Goal: Task Accomplishment & Management: Complete application form

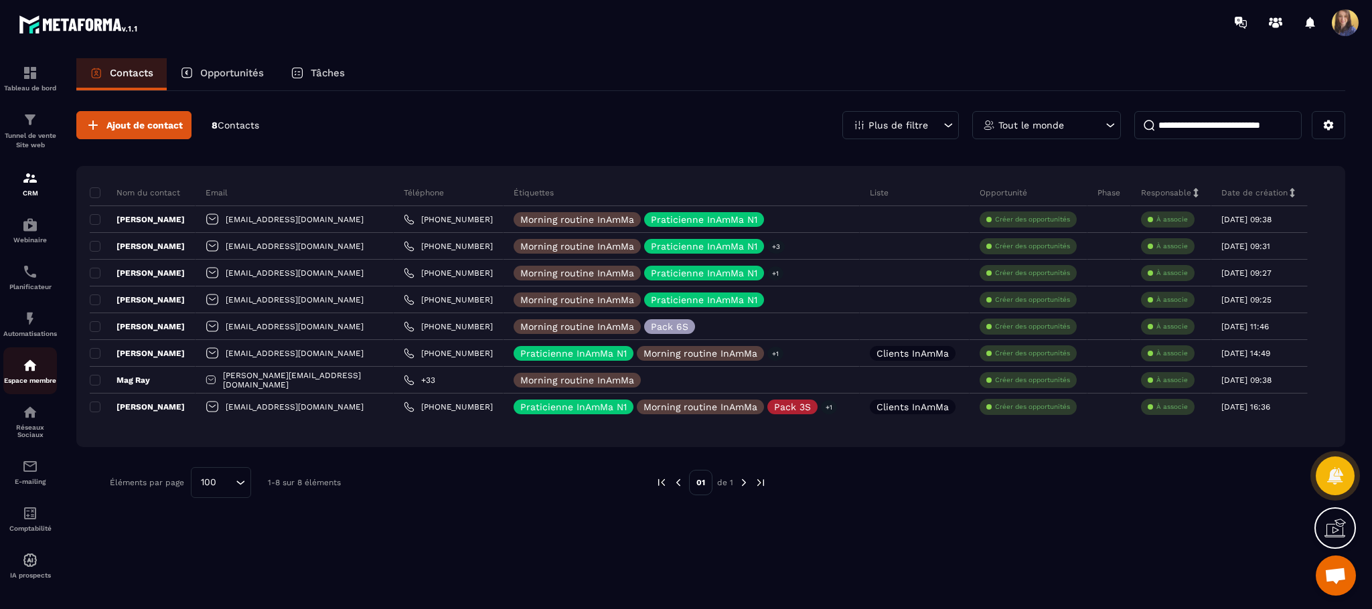
click at [30, 374] on img at bounding box center [30, 365] width 16 height 16
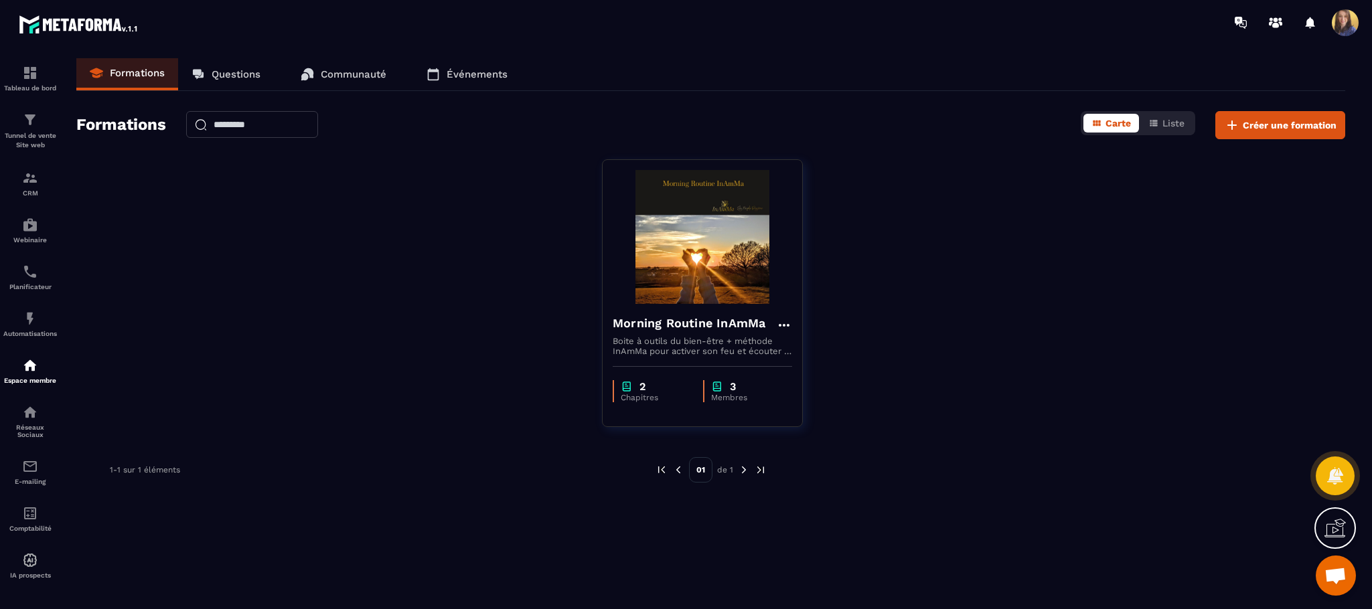
click at [341, 73] on p "Communauté" at bounding box center [354, 74] width 66 height 12
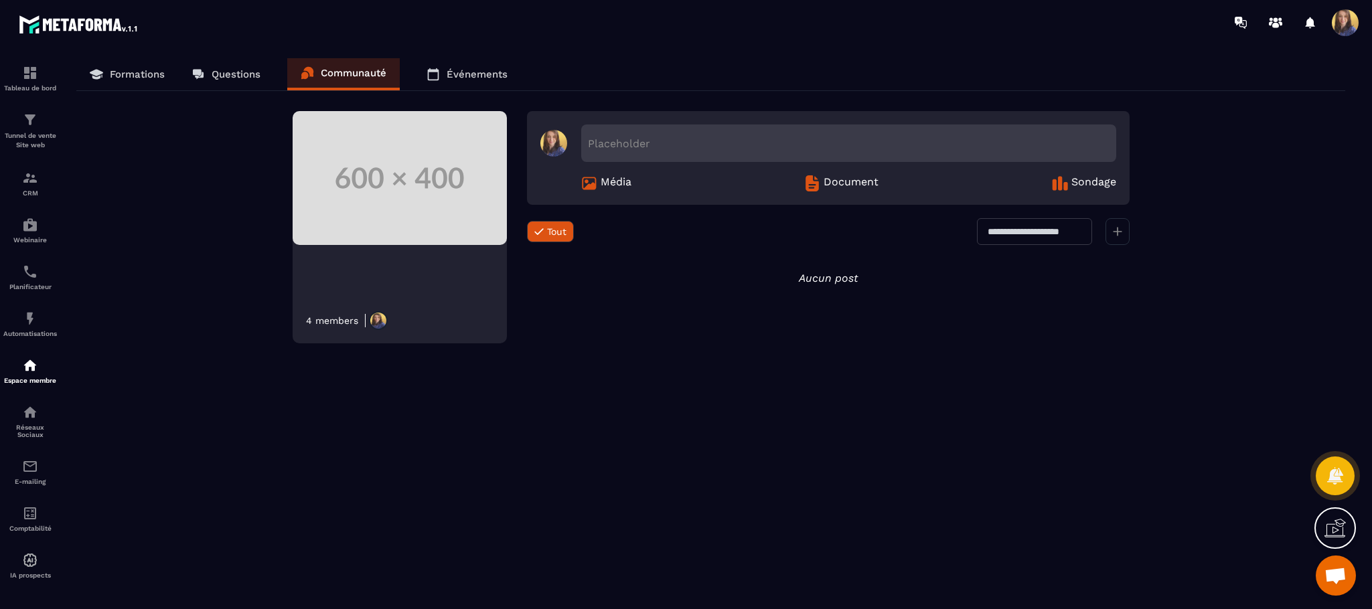
click at [461, 67] on link "Événements" at bounding box center [467, 74] width 108 height 32
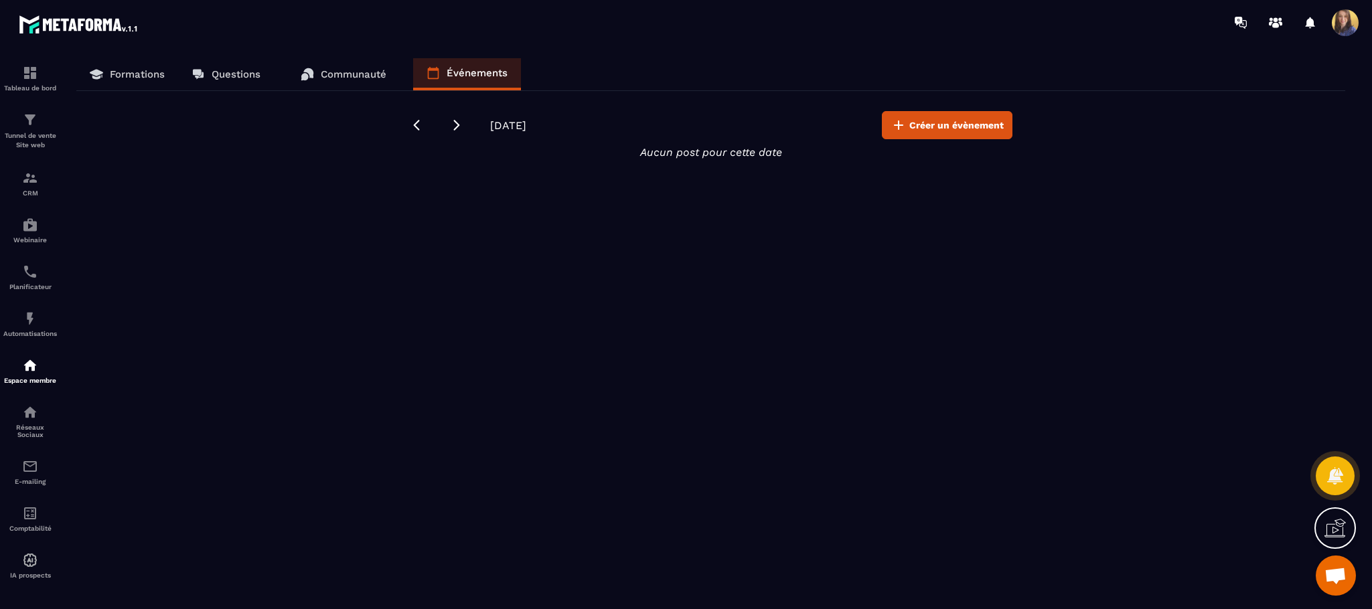
click at [153, 72] on p "Formations" at bounding box center [137, 74] width 55 height 12
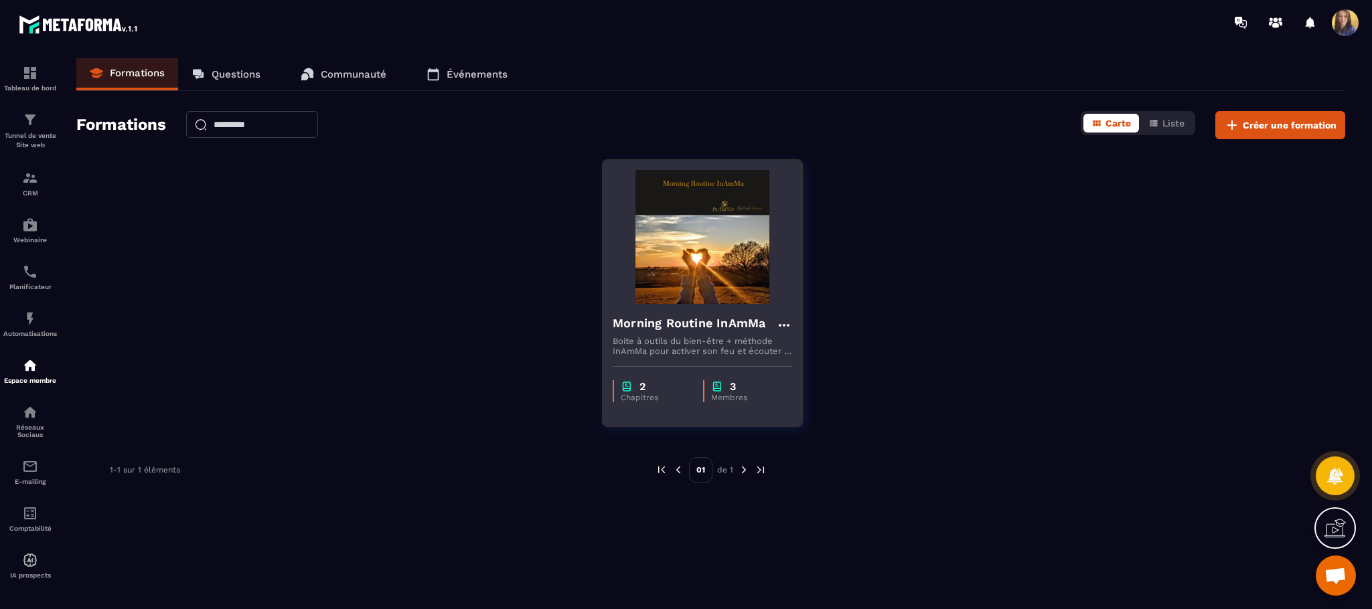
click at [734, 390] on p "3" at bounding box center [733, 386] width 6 height 13
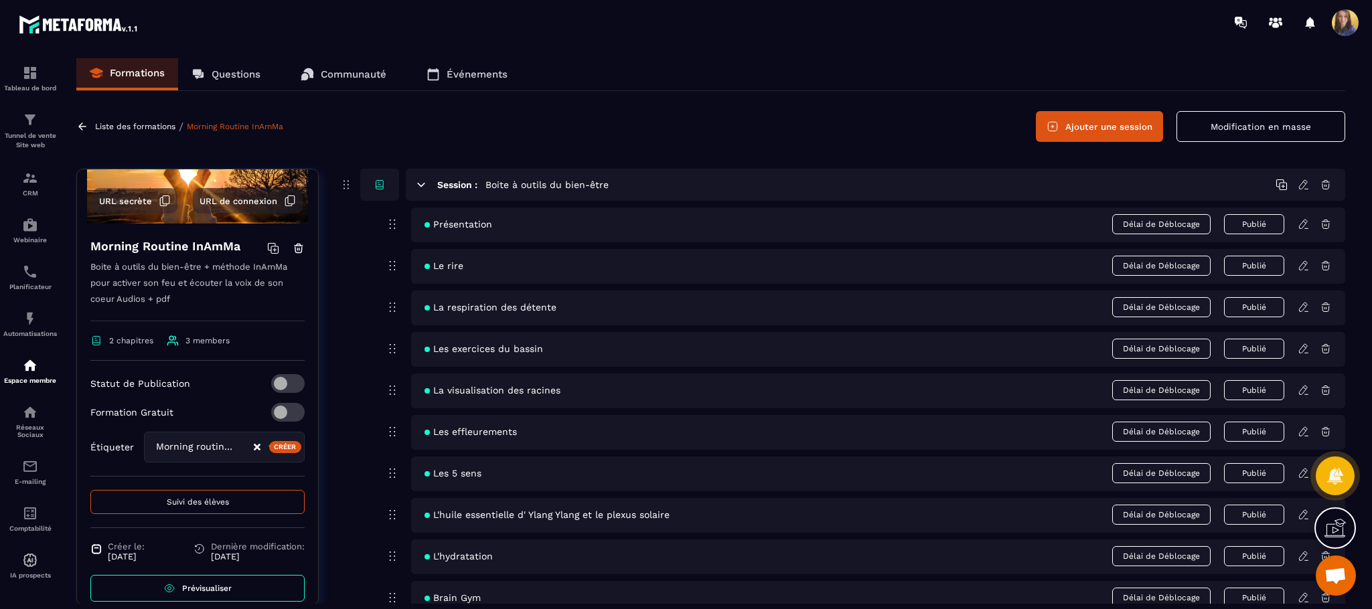
scroll to position [143, 0]
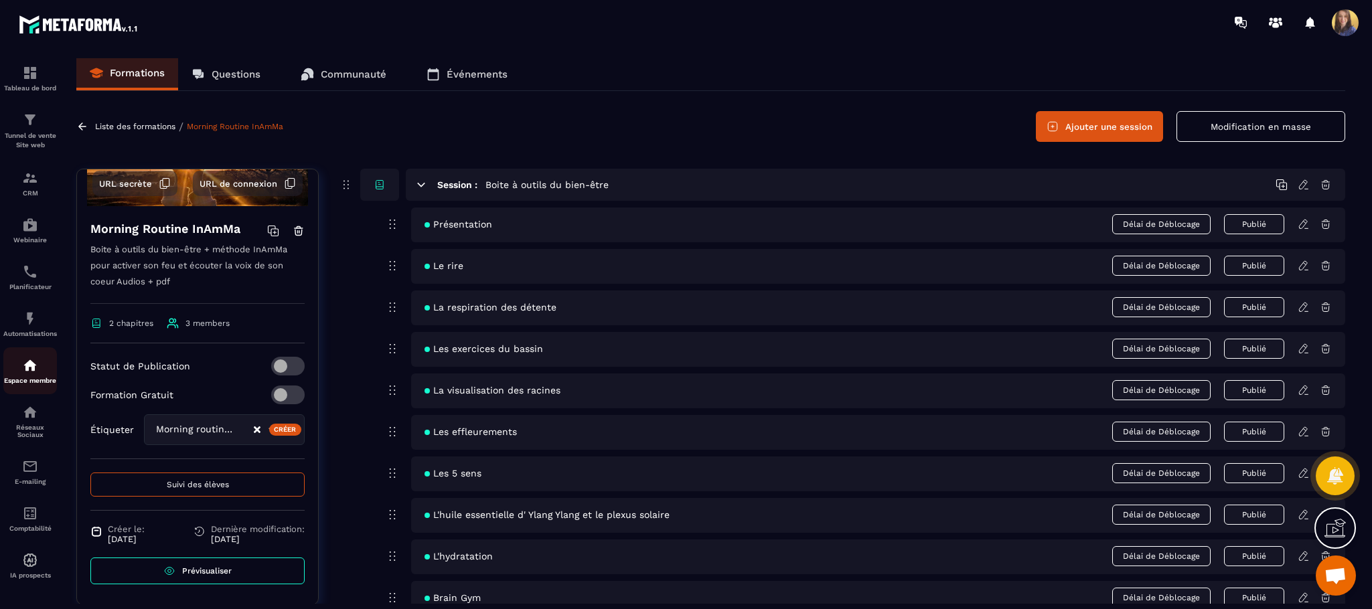
click at [36, 368] on img at bounding box center [30, 365] width 16 height 16
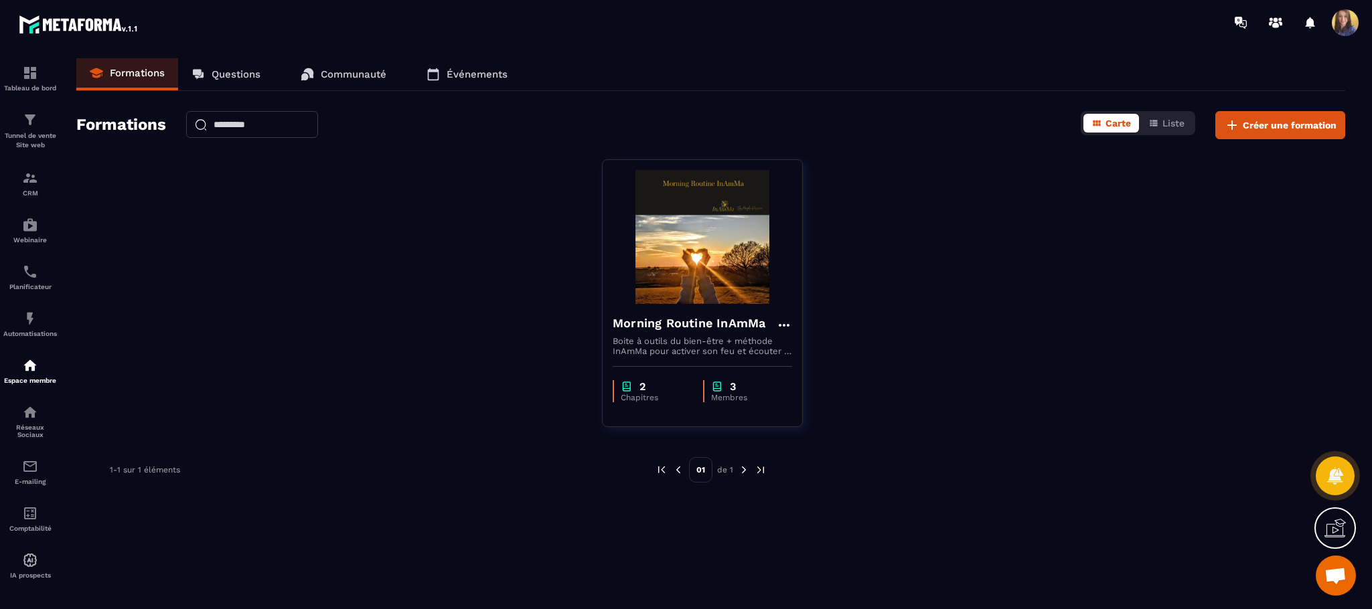
click at [486, 74] on p "Événements" at bounding box center [477, 74] width 61 height 12
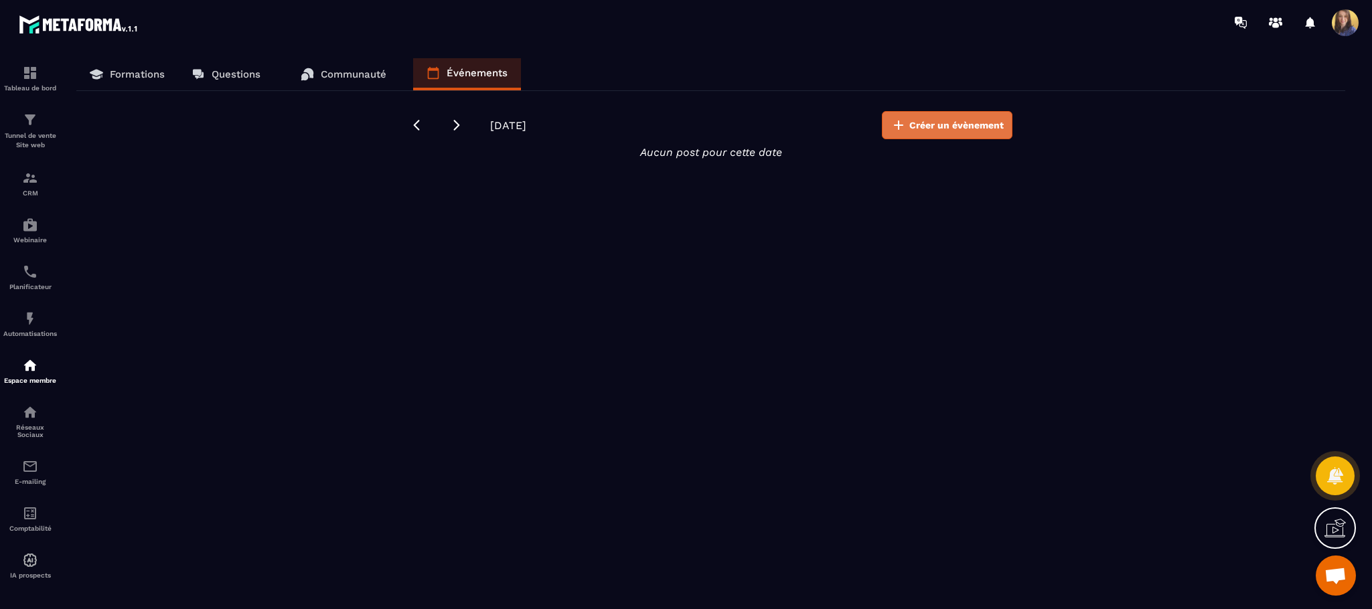
click at [963, 116] on button "Créer un évènement" at bounding box center [947, 125] width 131 height 28
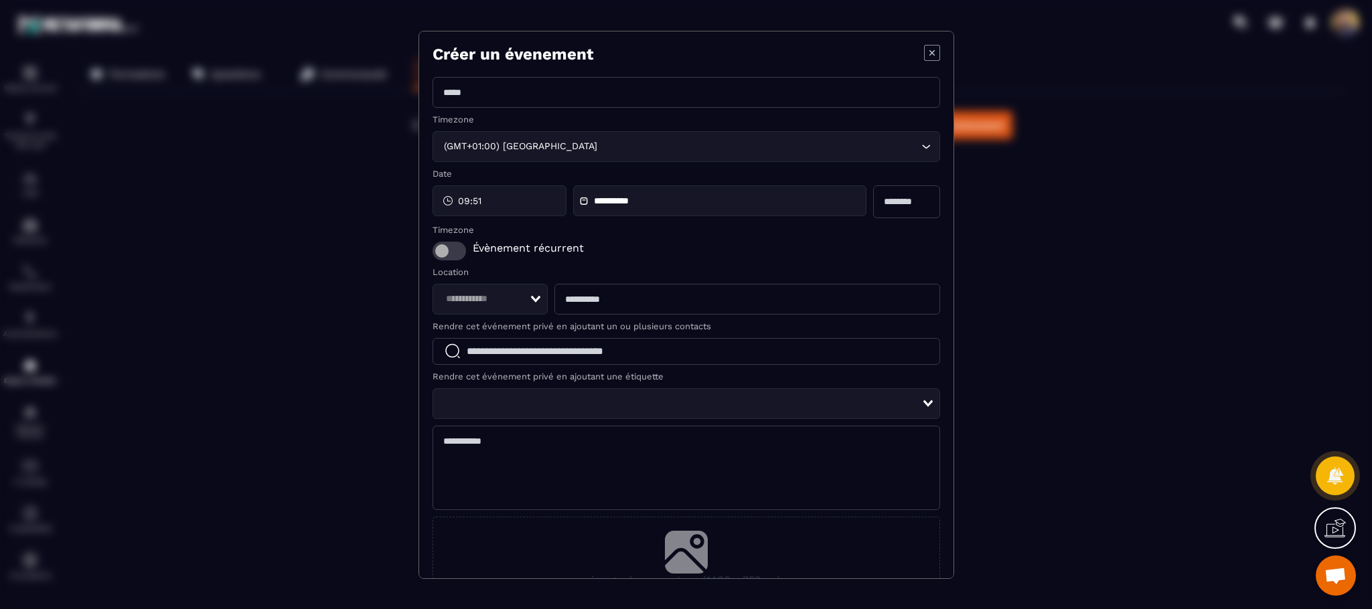
click at [590, 95] on input "Modal window" at bounding box center [685, 92] width 507 height 31
type input "**********"
click at [509, 193] on div "09:51" at bounding box center [499, 200] width 134 height 31
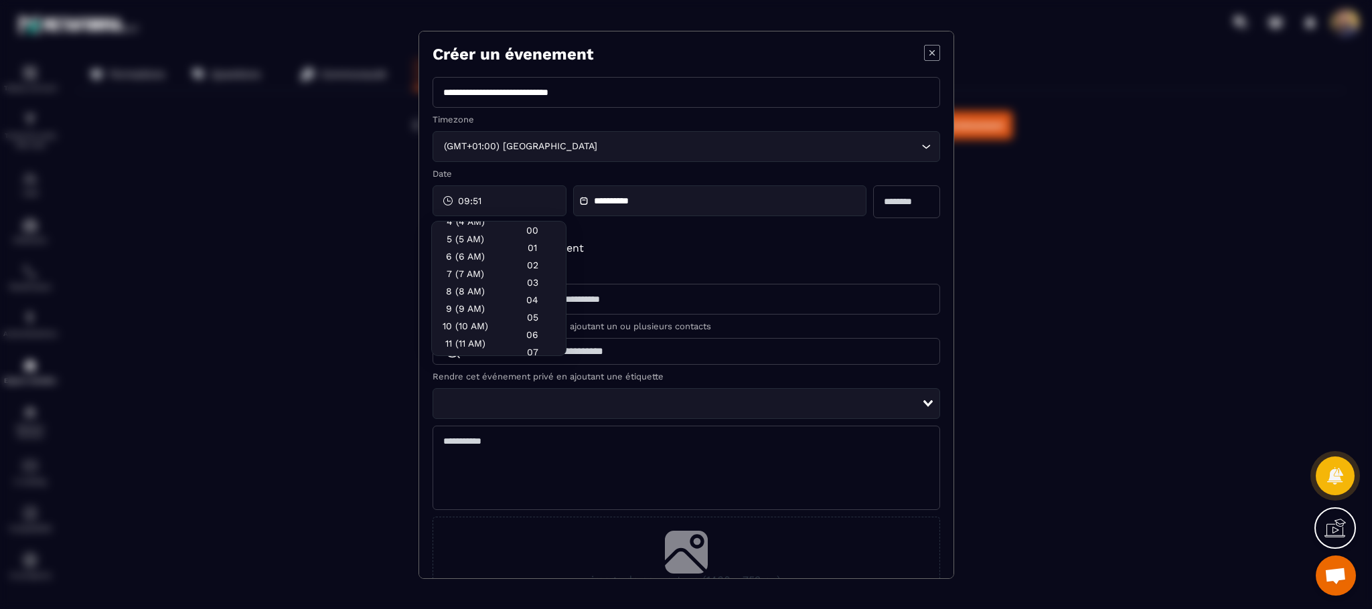
scroll to position [83, 0]
click at [464, 330] on div "10 (10 AM)" at bounding box center [465, 338] width 67 height 17
click at [537, 239] on div "00" at bounding box center [532, 247] width 67 height 17
click at [884, 212] on input "Modal window" at bounding box center [906, 201] width 67 height 33
type input "*"
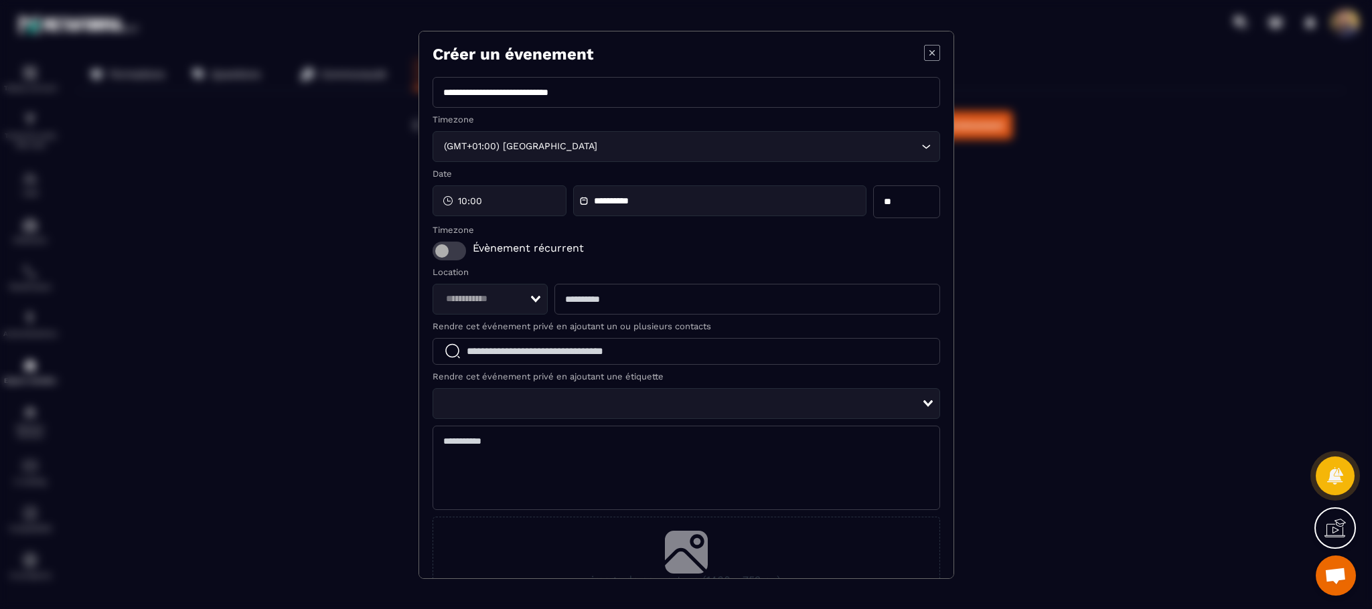
type input "**"
click at [619, 372] on label "Location" at bounding box center [685, 377] width 507 height 10
click at [453, 257] on span "Modal window" at bounding box center [448, 251] width 33 height 19
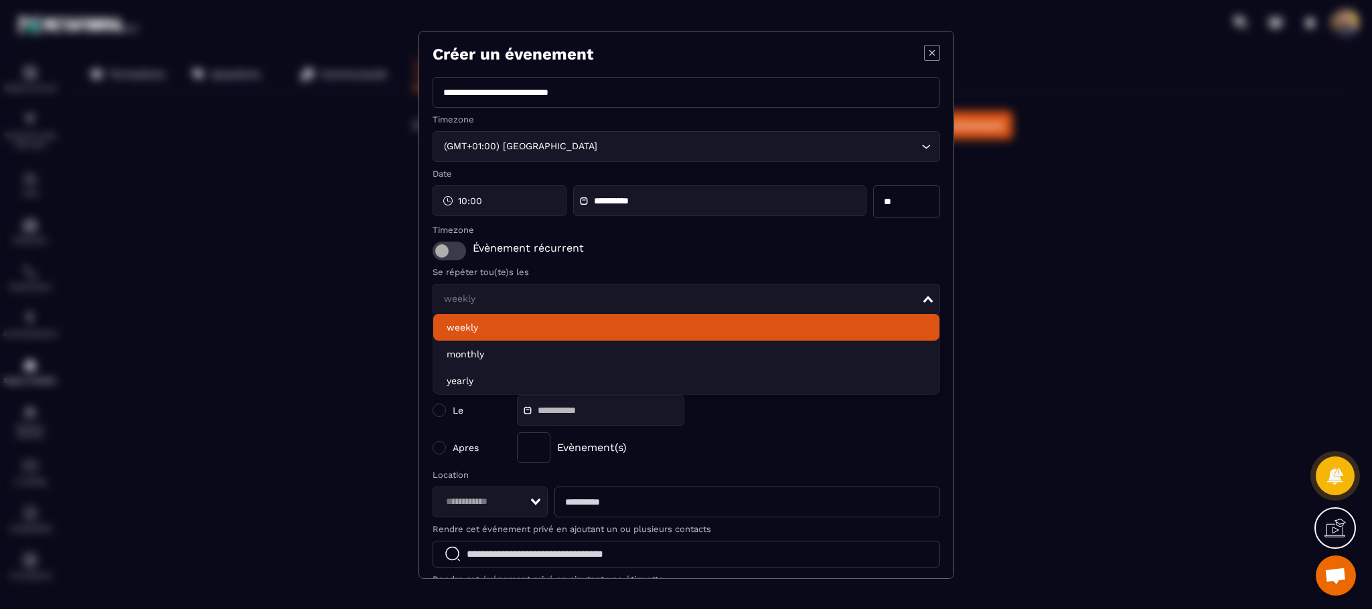
click at [916, 294] on div "weekly Loading..." at bounding box center [685, 299] width 507 height 31
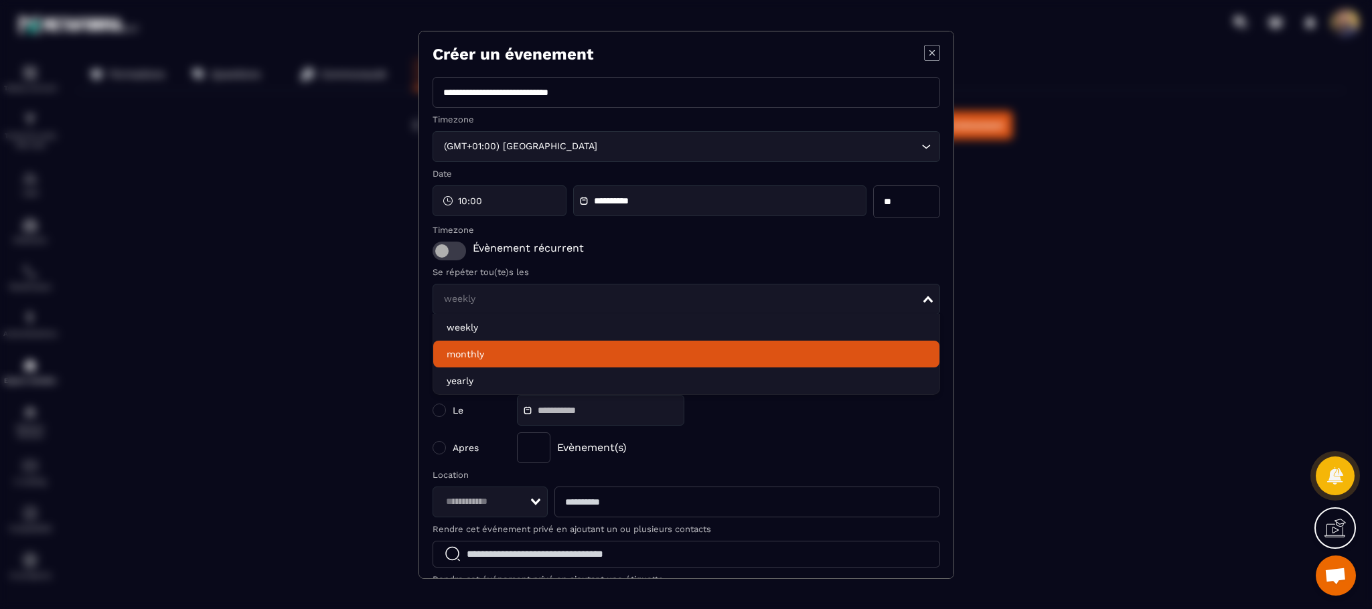
click at [876, 344] on li "monthly" at bounding box center [686, 354] width 506 height 27
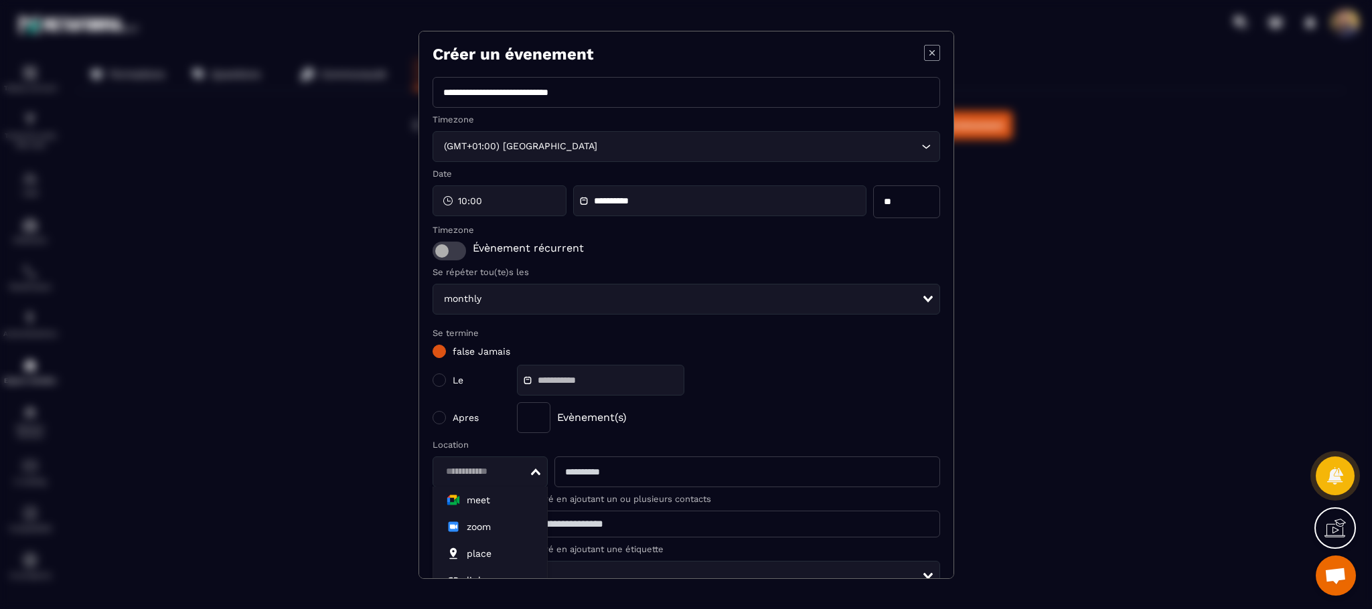
click at [538, 468] on div "Loading..." at bounding box center [490, 472] width 116 height 31
click at [518, 525] on span "zoom" at bounding box center [491, 526] width 88 height 13
click at [649, 469] on input "Modal window" at bounding box center [746, 472] width 385 height 31
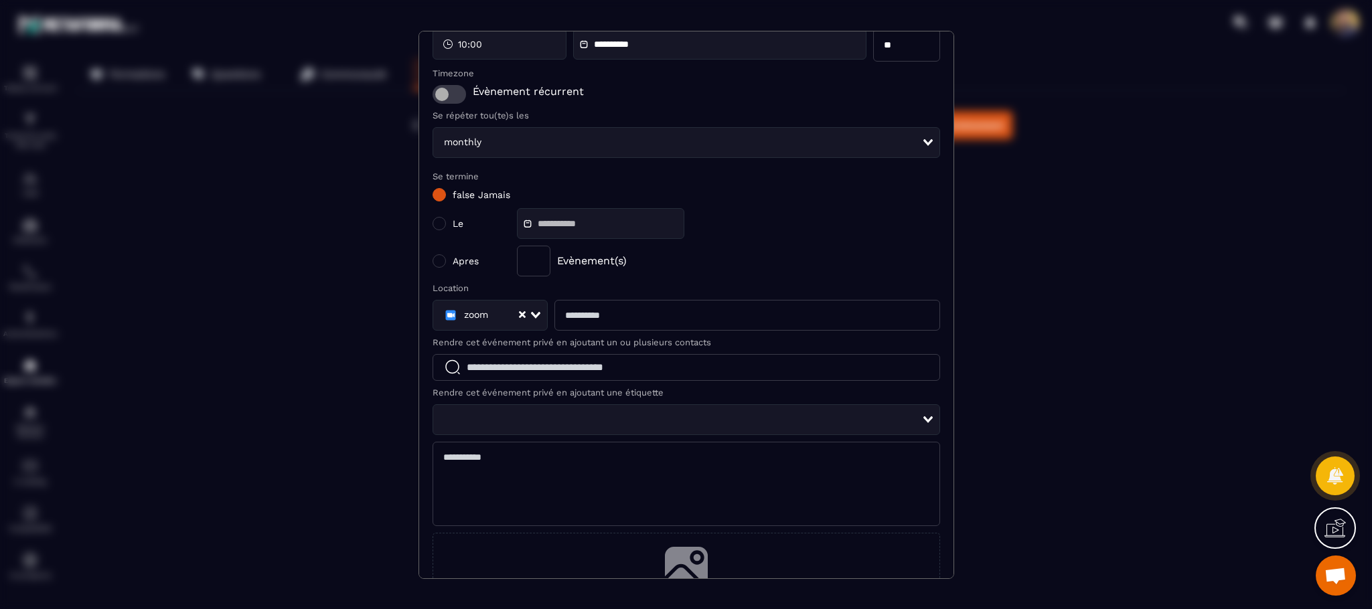
scroll to position [167, 0]
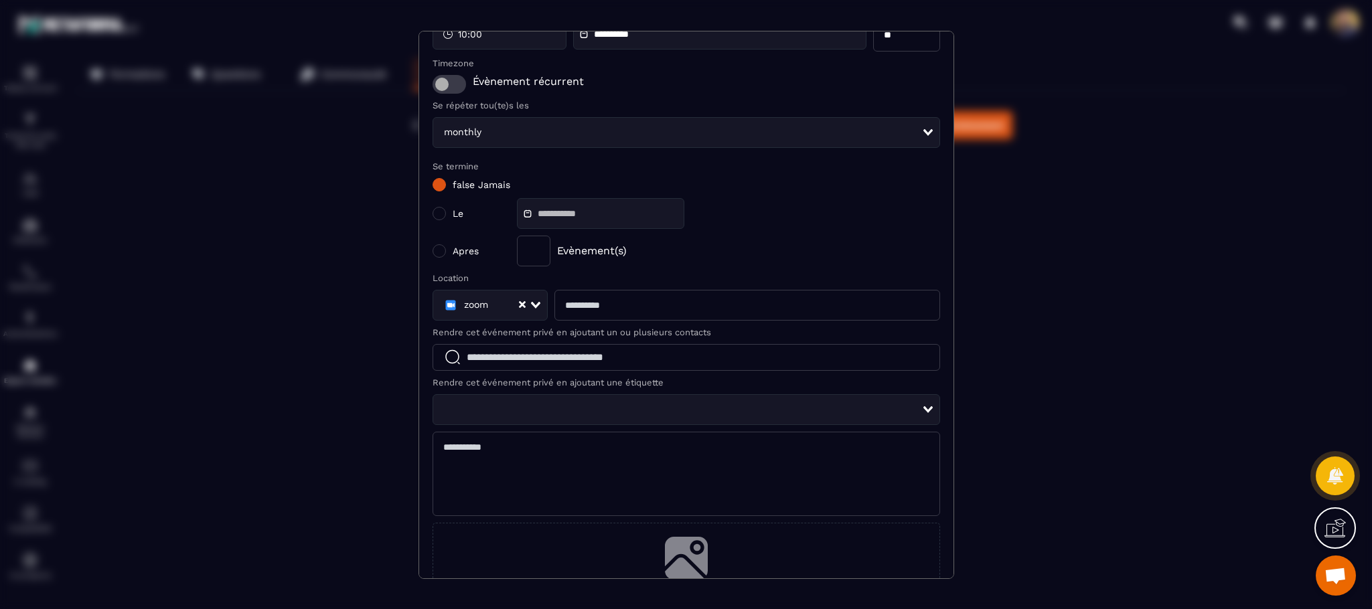
click at [629, 306] on input "Modal window" at bounding box center [746, 305] width 385 height 31
